Goal: Task Accomplishment & Management: Manage account settings

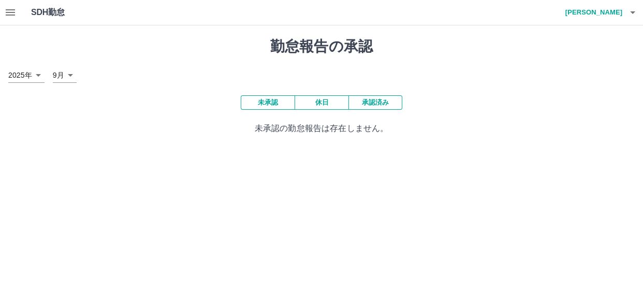
click at [325, 103] on button "休日" at bounding box center [322, 102] width 54 height 15
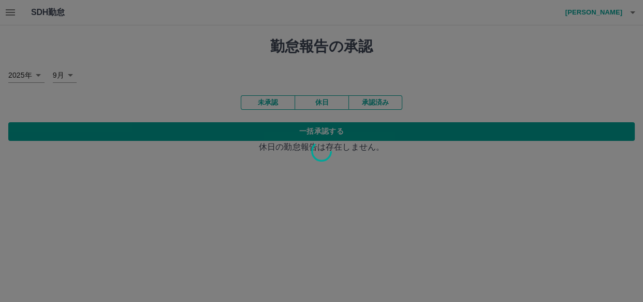
click at [285, 101] on div "SDH勤怠 [PERSON_NAME] 勤怠報告の承認 [DATE] **** 9月 * 未承認 休日 承認済み 一括承認する 休日の勤怠報告は存在しません。" at bounding box center [321, 83] width 643 height 166
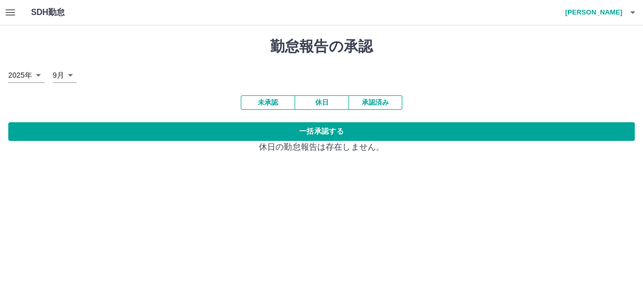
click at [283, 104] on button "未承認" at bounding box center [268, 102] width 54 height 15
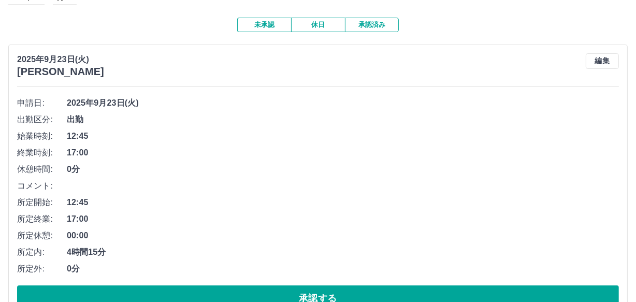
scroll to position [94, 0]
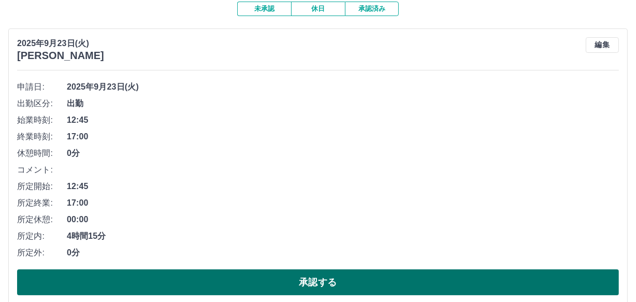
click at [254, 279] on button "承認する" at bounding box center [318, 282] width 602 height 26
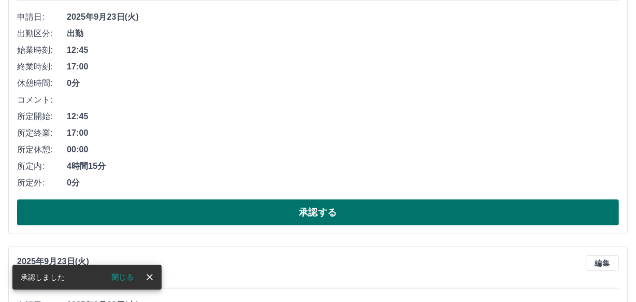
scroll to position [183, 0]
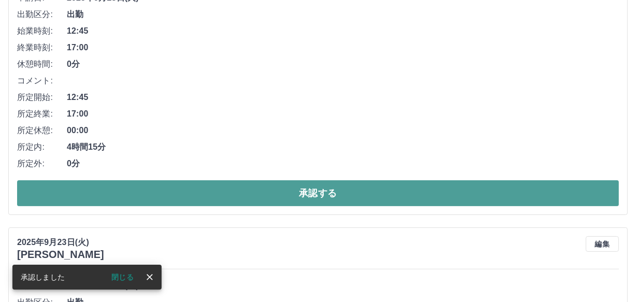
click at [293, 191] on button "承認する" at bounding box center [318, 193] width 602 height 26
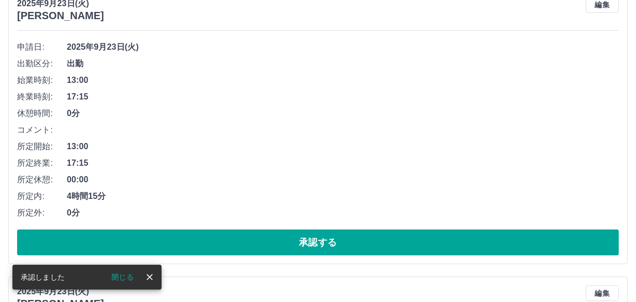
scroll to position [178, 0]
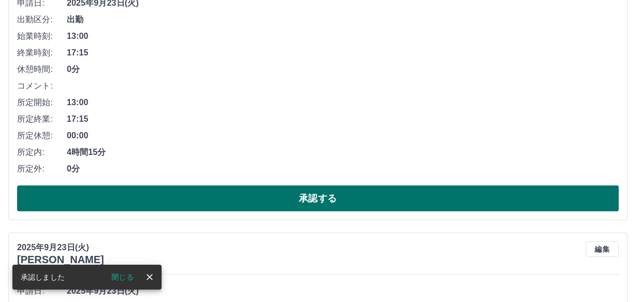
click at [227, 195] on button "承認する" at bounding box center [318, 198] width 602 height 26
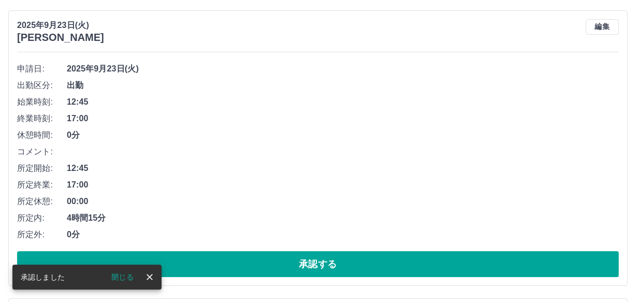
scroll to position [172, 0]
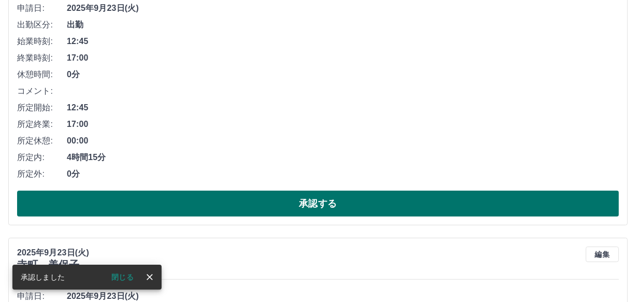
click at [330, 197] on button "承認する" at bounding box center [318, 204] width 602 height 26
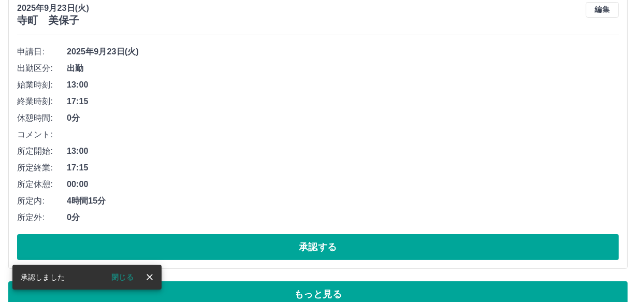
scroll to position [147, 0]
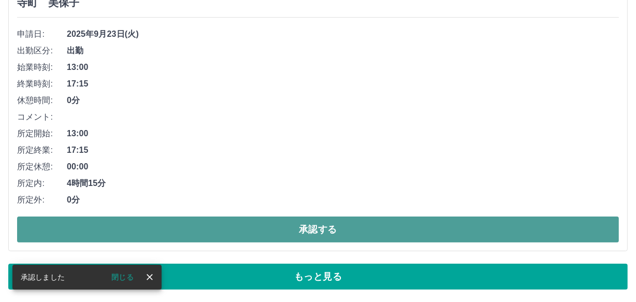
click at [303, 219] on button "承認する" at bounding box center [318, 230] width 602 height 26
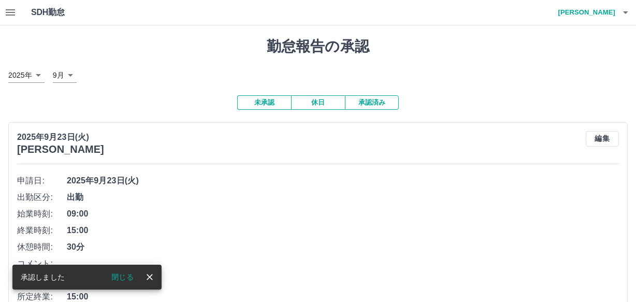
scroll to position [94, 0]
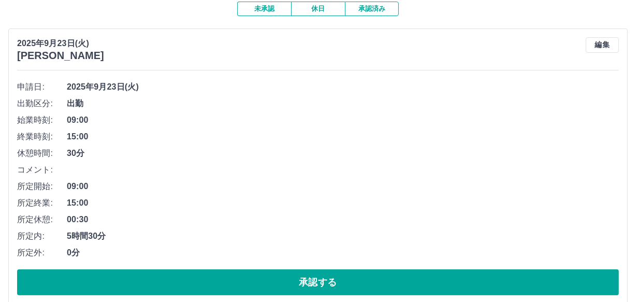
click at [259, 11] on button "未承認" at bounding box center [264, 9] width 54 height 15
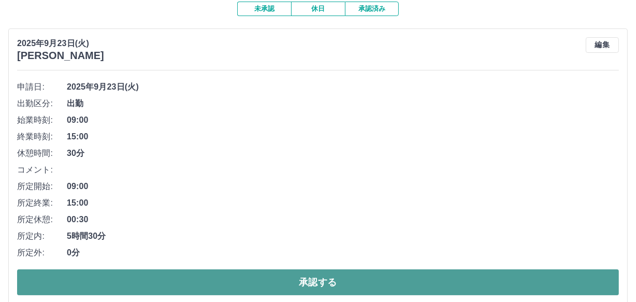
click at [248, 282] on button "承認する" at bounding box center [318, 282] width 602 height 26
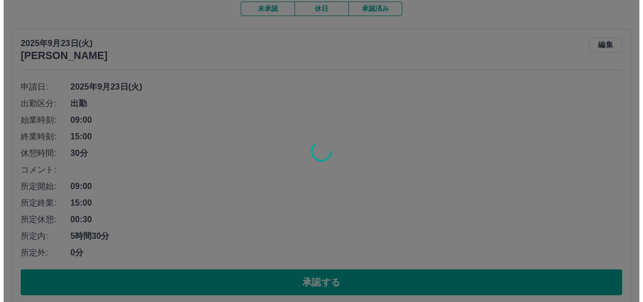
scroll to position [0, 0]
